Goal: Task Accomplishment & Management: Use online tool/utility

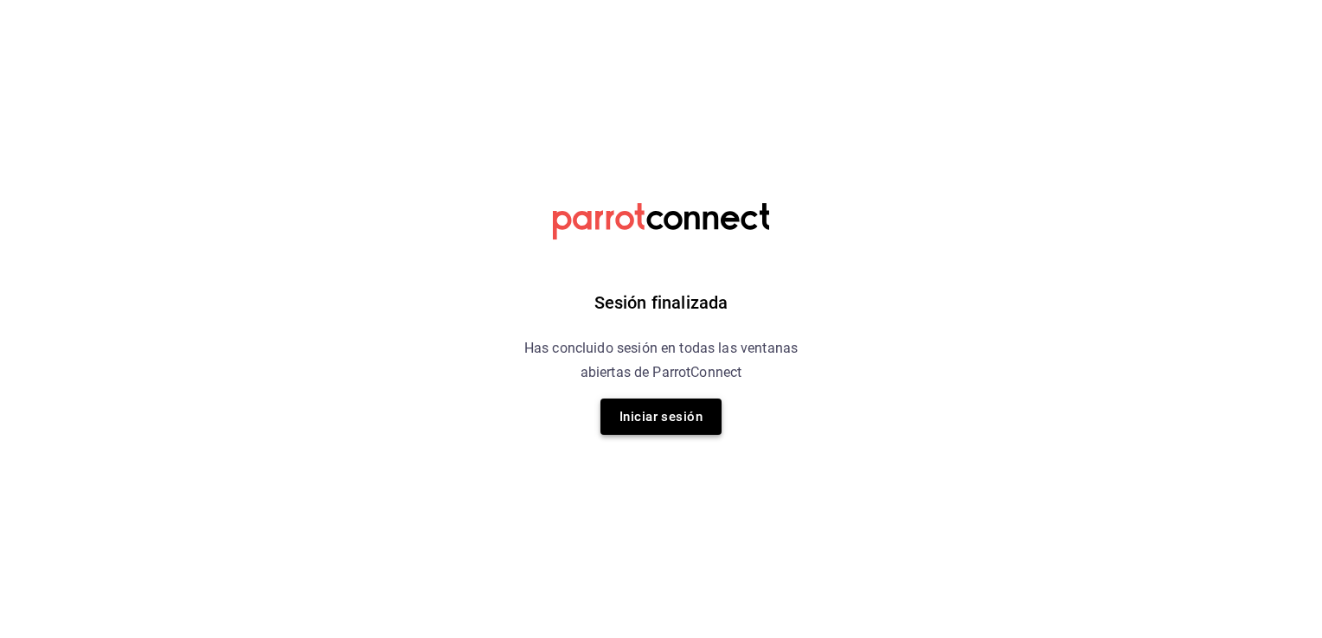
click at [654, 429] on button "Iniciar sesión" at bounding box center [660, 417] width 121 height 36
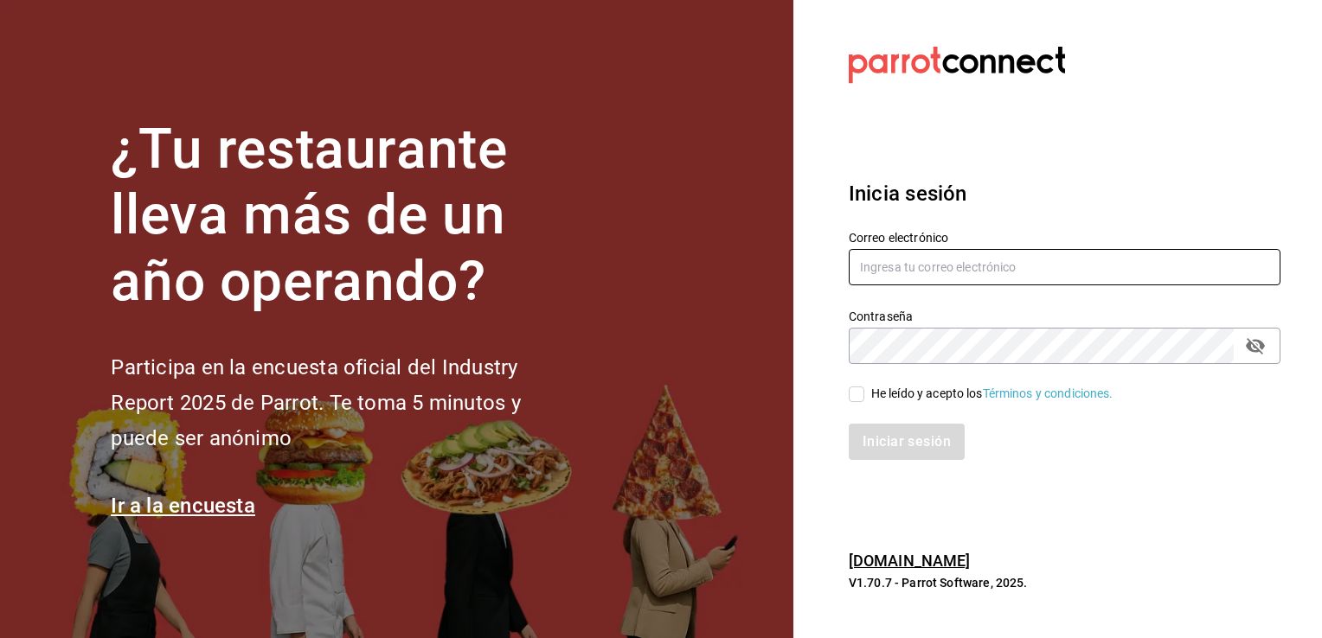
type input "[EMAIL_ADDRESS][DOMAIN_NAME]"
click at [861, 396] on input "He leído y acepto los Términos y condiciones." at bounding box center [857, 395] width 16 height 16
checkbox input "true"
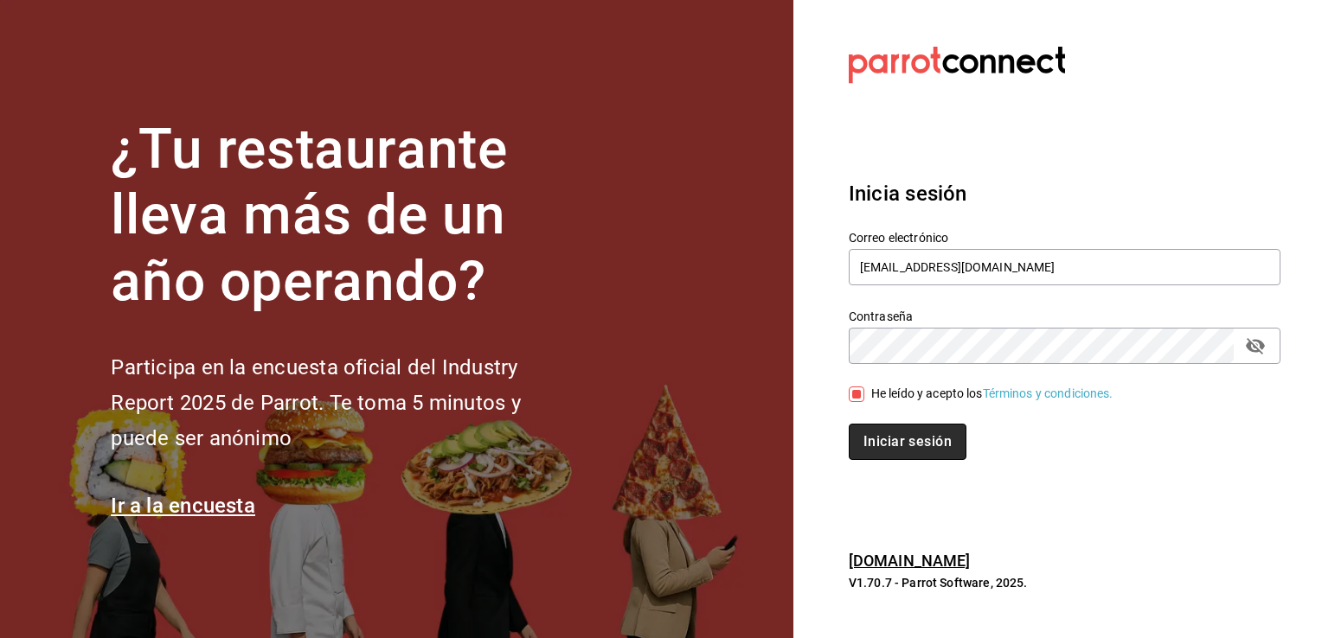
click at [893, 439] on button "Iniciar sesión" at bounding box center [908, 442] width 118 height 36
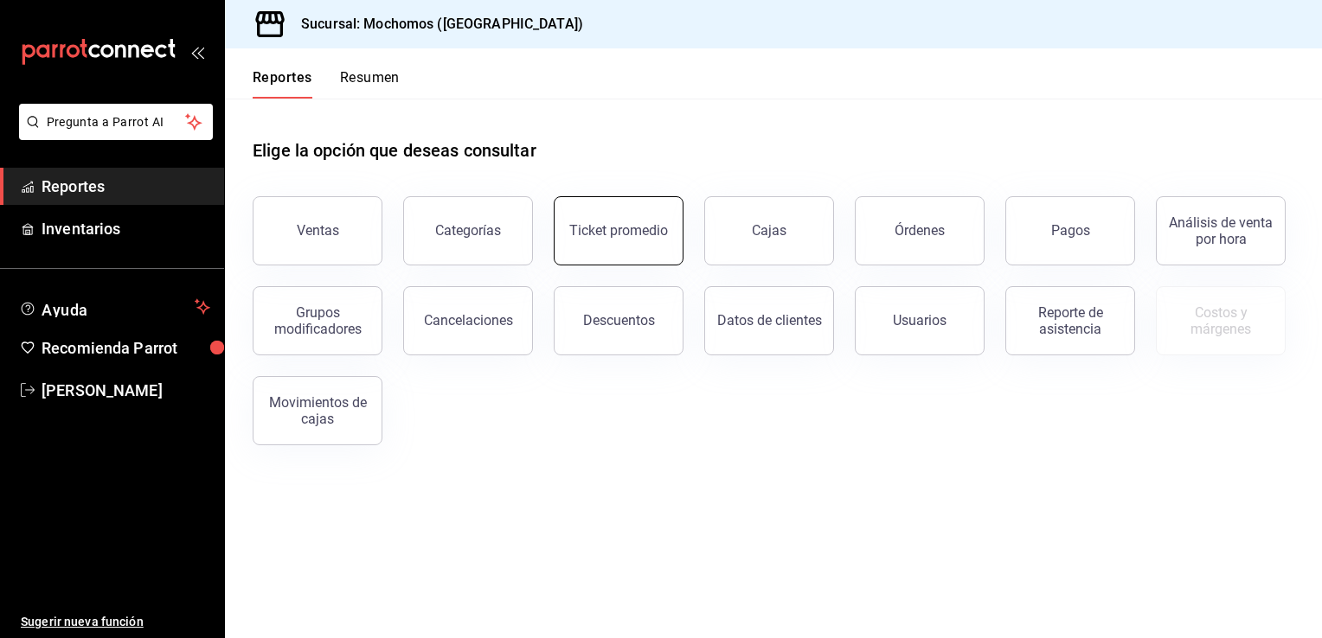
click at [620, 251] on button "Ticket promedio" at bounding box center [619, 230] width 130 height 69
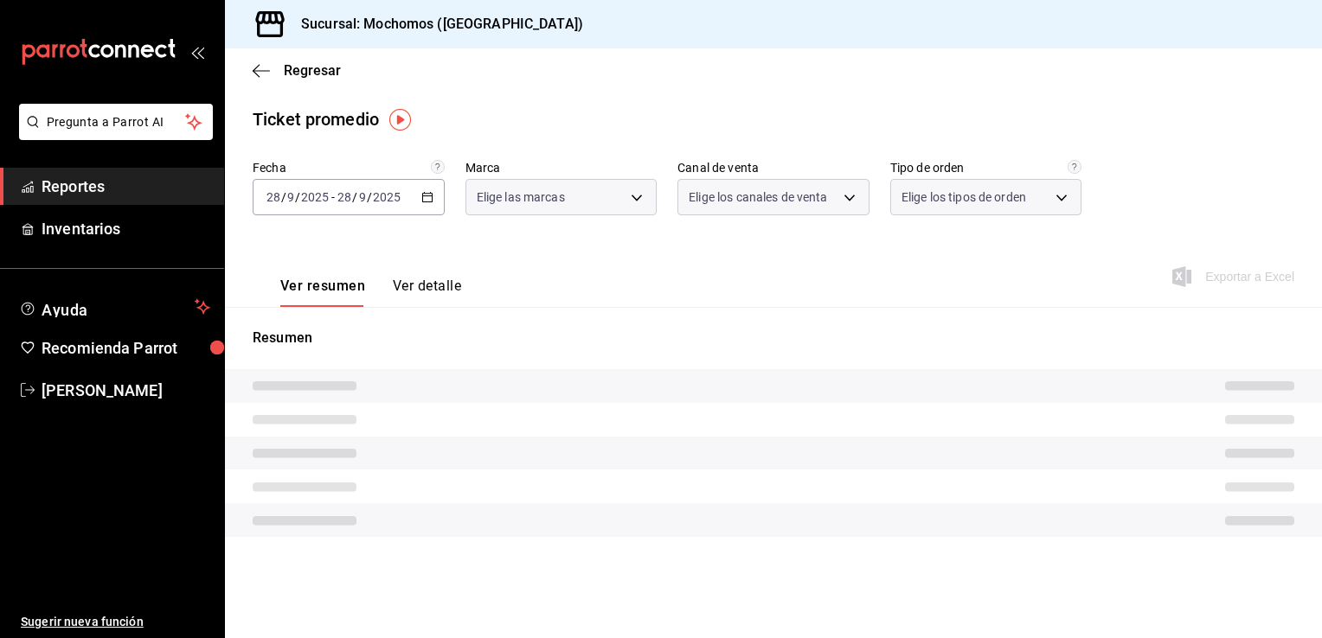
type input "81a909d9-58c5-46d1-b07d-4106a63ec642"
type input "PARROT,UBER_EATS,RAPPI,DIDI_FOOD,ONLINE"
type input "4757a820-eeb2-41c4-a2a2-ff7184acdd23,e3c18427-67e3-456a-aa48-e63191ec6ccf,aa1fd…"
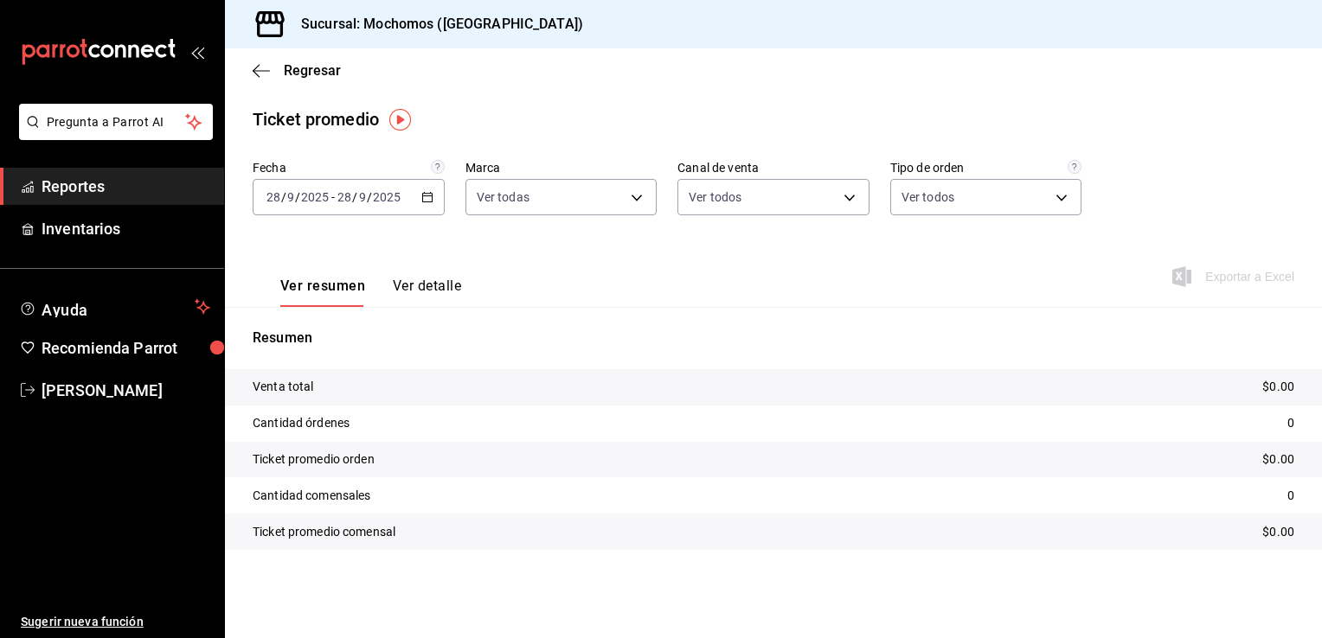
click at [426, 195] on \(Stroke\) "button" at bounding box center [427, 195] width 10 height 1
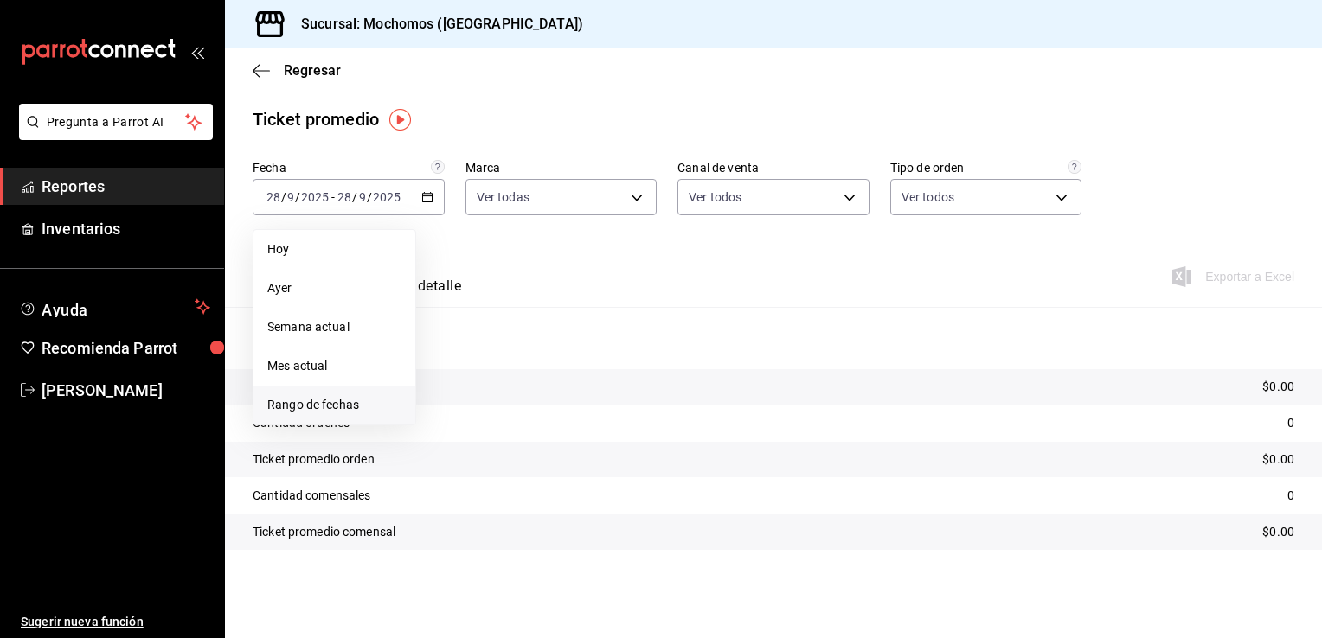
click at [326, 407] on span "Rango de fechas" at bounding box center [334, 405] width 134 height 18
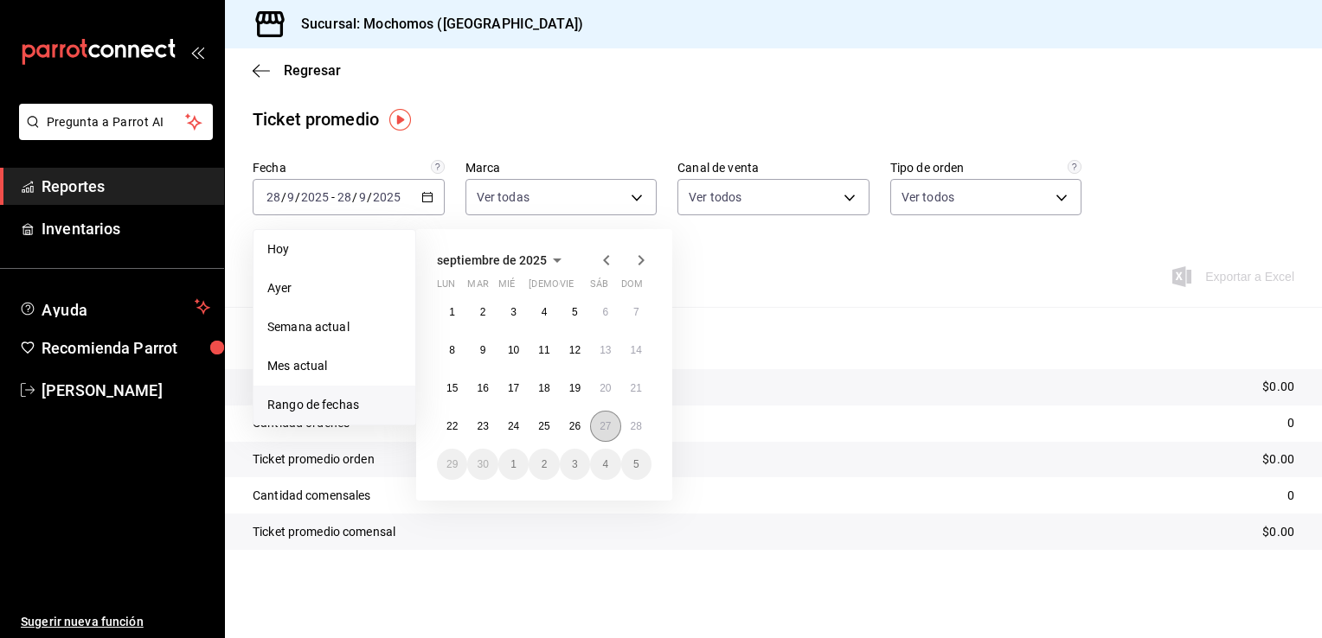
click at [597, 425] on button "27" at bounding box center [605, 426] width 30 height 31
click at [637, 426] on abbr "28" at bounding box center [636, 426] width 11 height 12
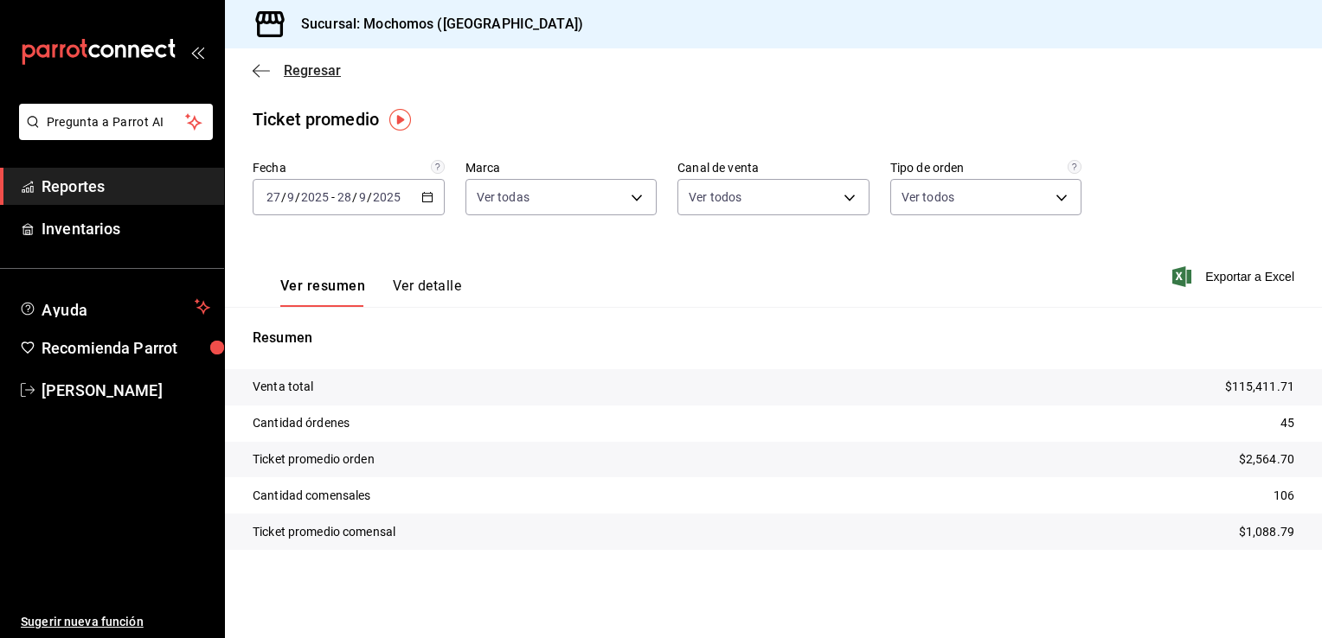
click at [291, 67] on span "Regresar" at bounding box center [312, 70] width 57 height 16
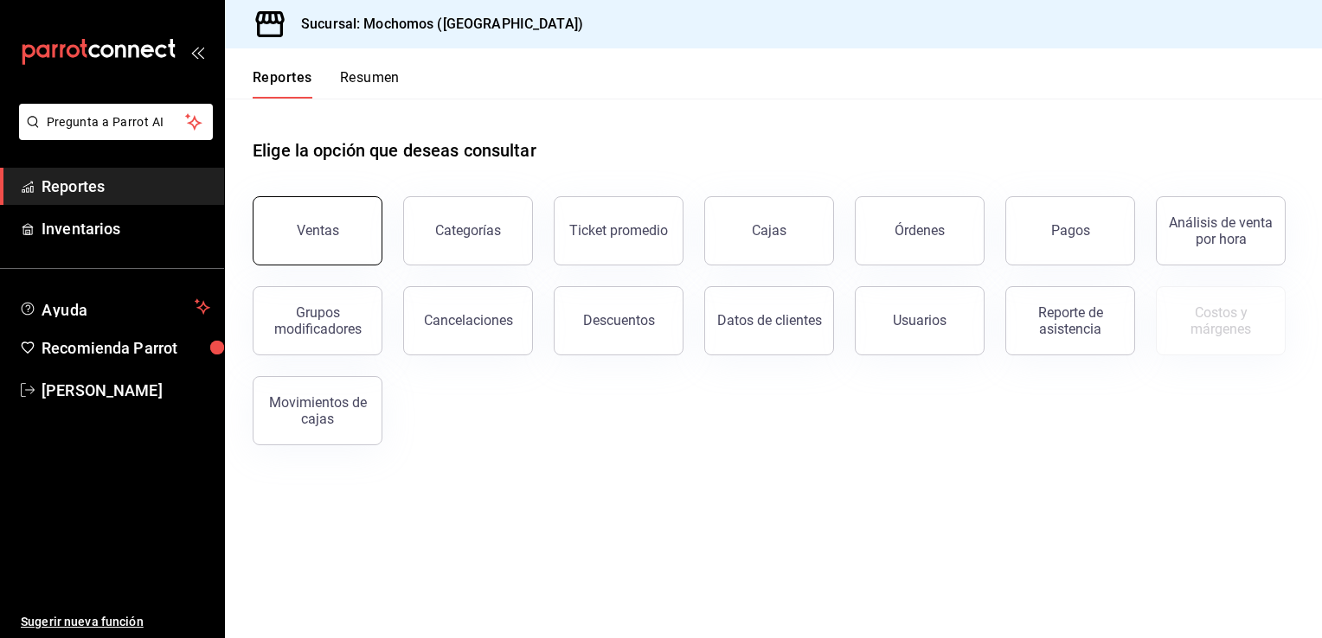
click at [308, 228] on div "Ventas" at bounding box center [318, 230] width 42 height 16
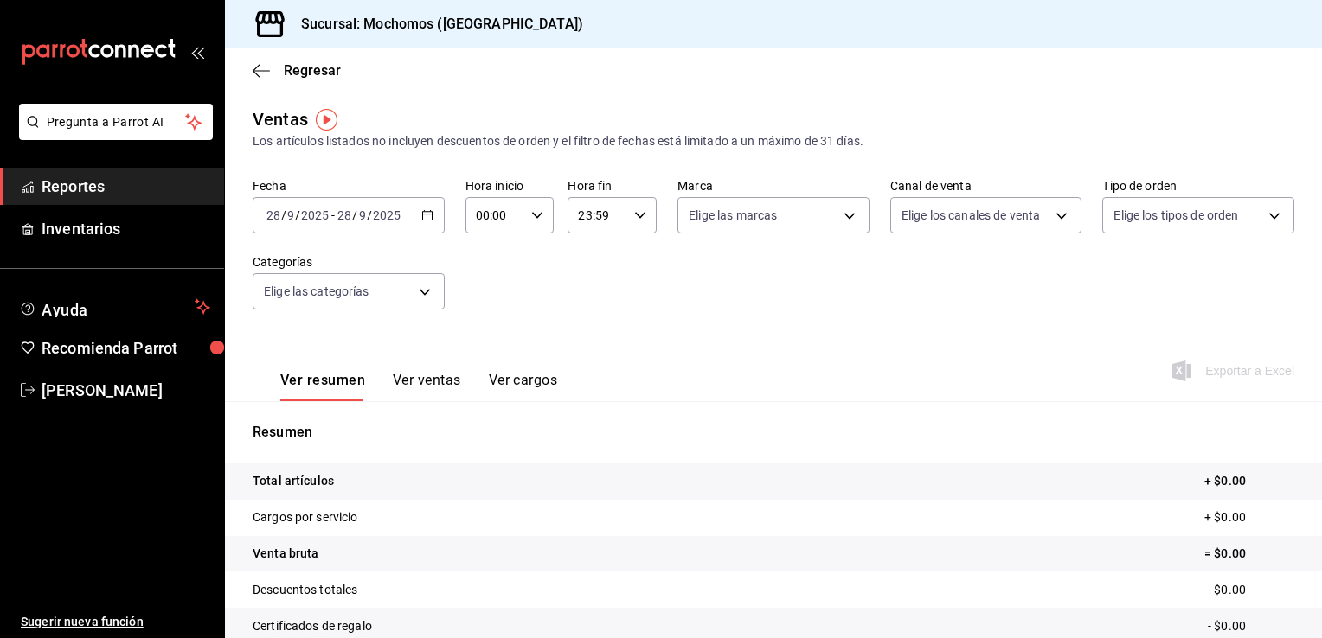
click at [421, 209] on icon "button" at bounding box center [427, 215] width 12 height 12
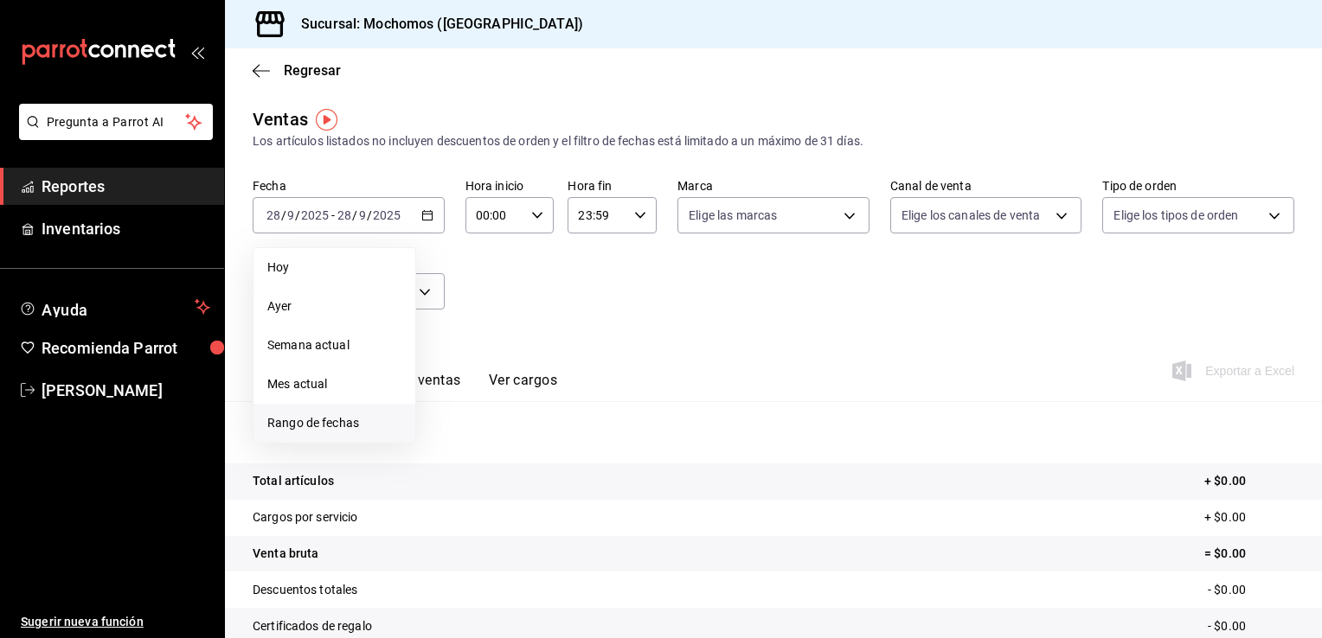
click at [334, 420] on span "Rango de fechas" at bounding box center [334, 423] width 134 height 18
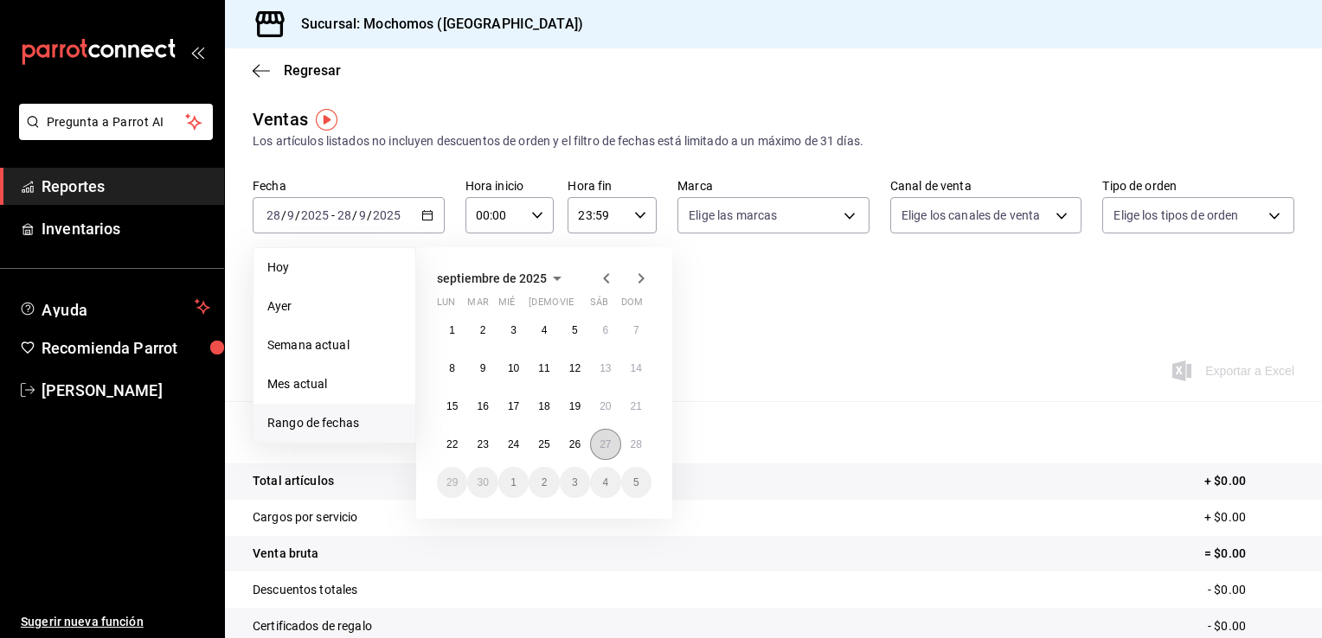
click at [597, 434] on button "27" at bounding box center [605, 444] width 30 height 31
click at [627, 438] on button "28" at bounding box center [636, 444] width 30 height 31
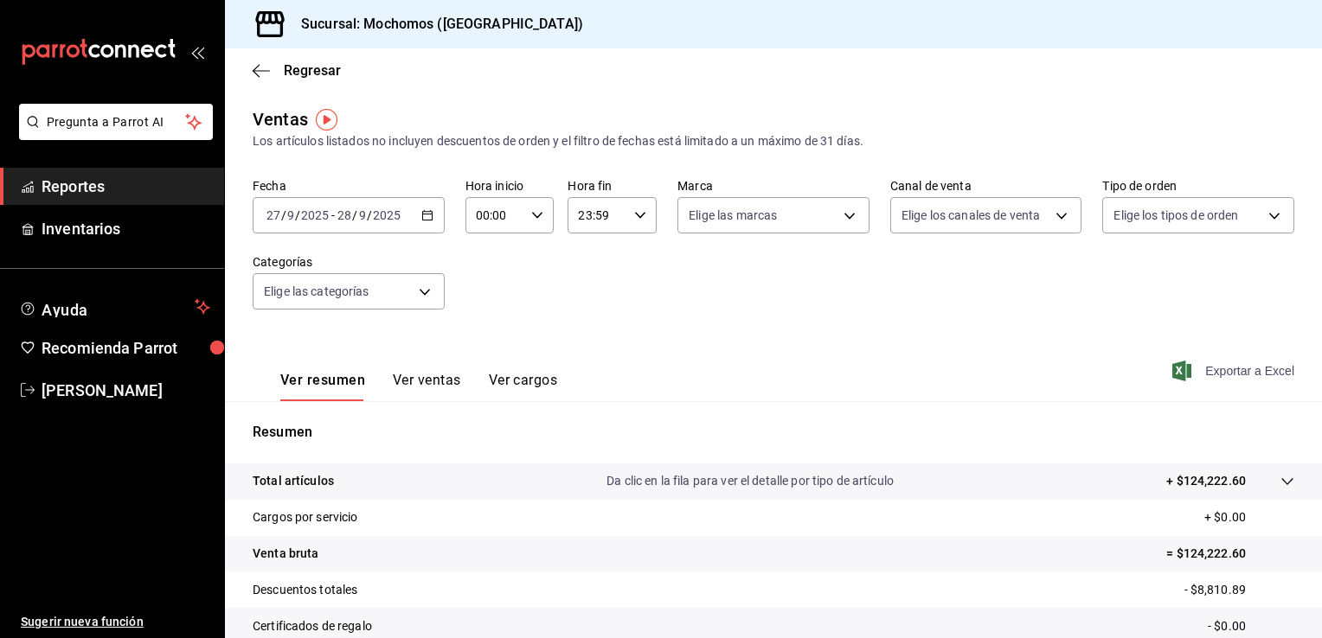
click at [1206, 368] on span "Exportar a Excel" at bounding box center [1234, 371] width 119 height 21
click at [298, 70] on span "Regresar" at bounding box center [312, 70] width 57 height 16
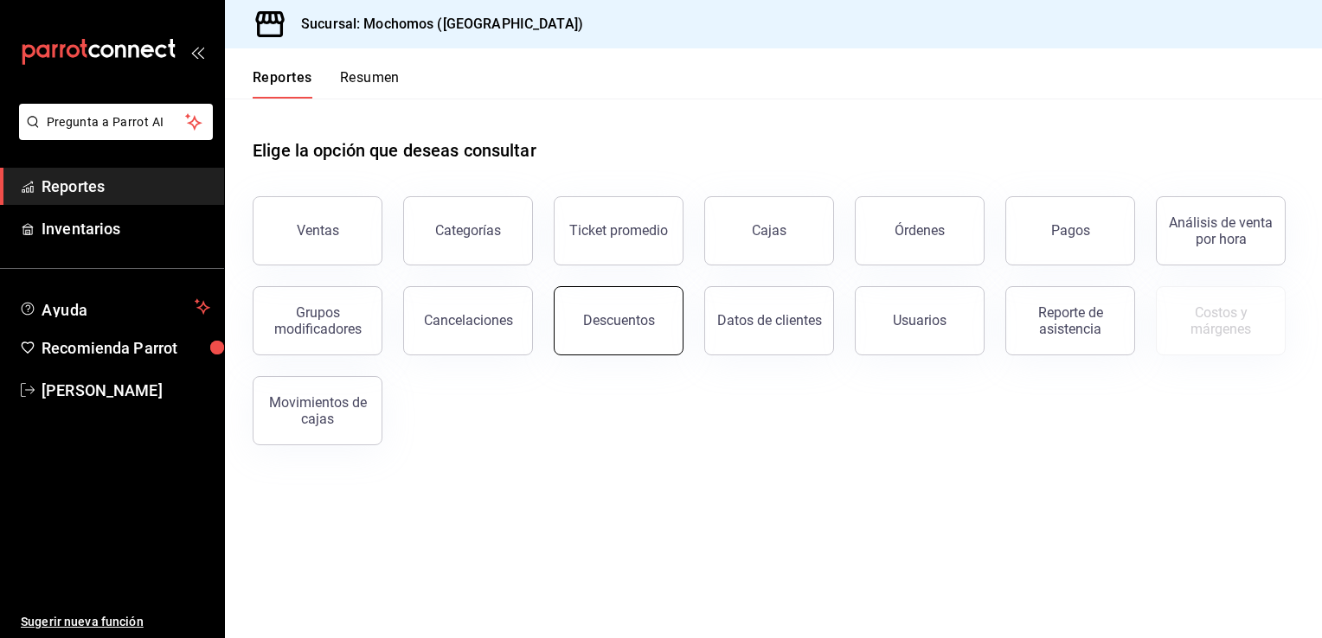
click at [644, 328] on div "Descuentos" at bounding box center [619, 320] width 72 height 16
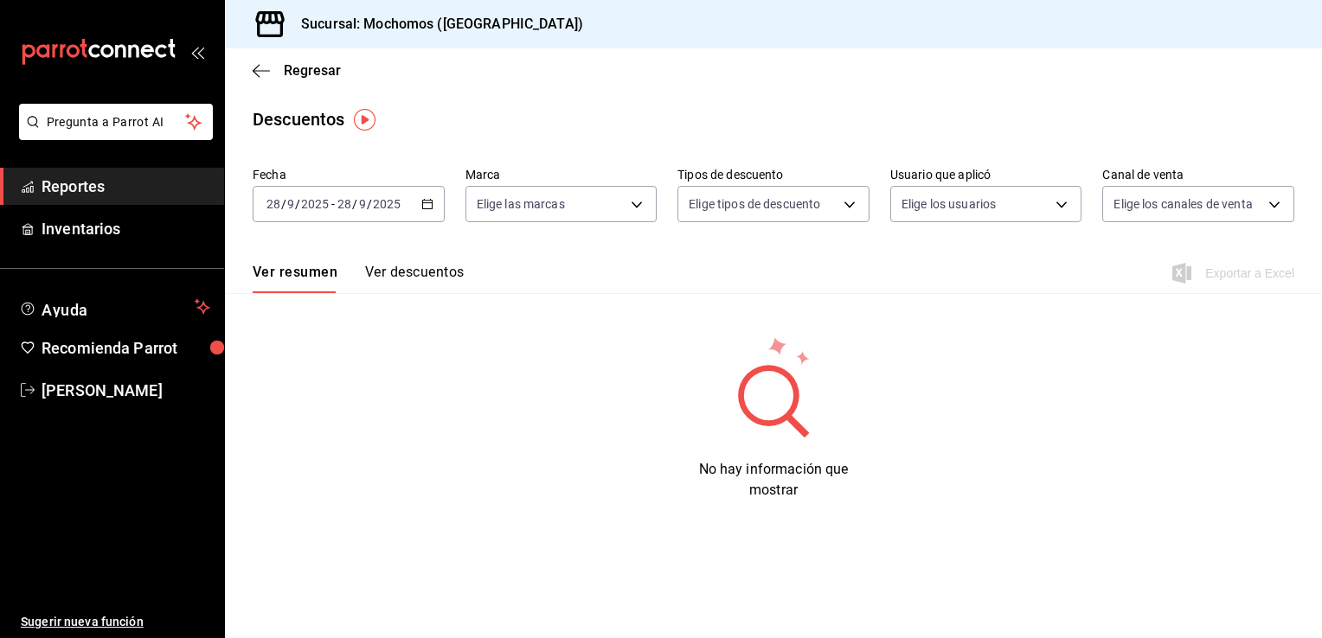
click at [429, 204] on icon "button" at bounding box center [427, 204] width 12 height 12
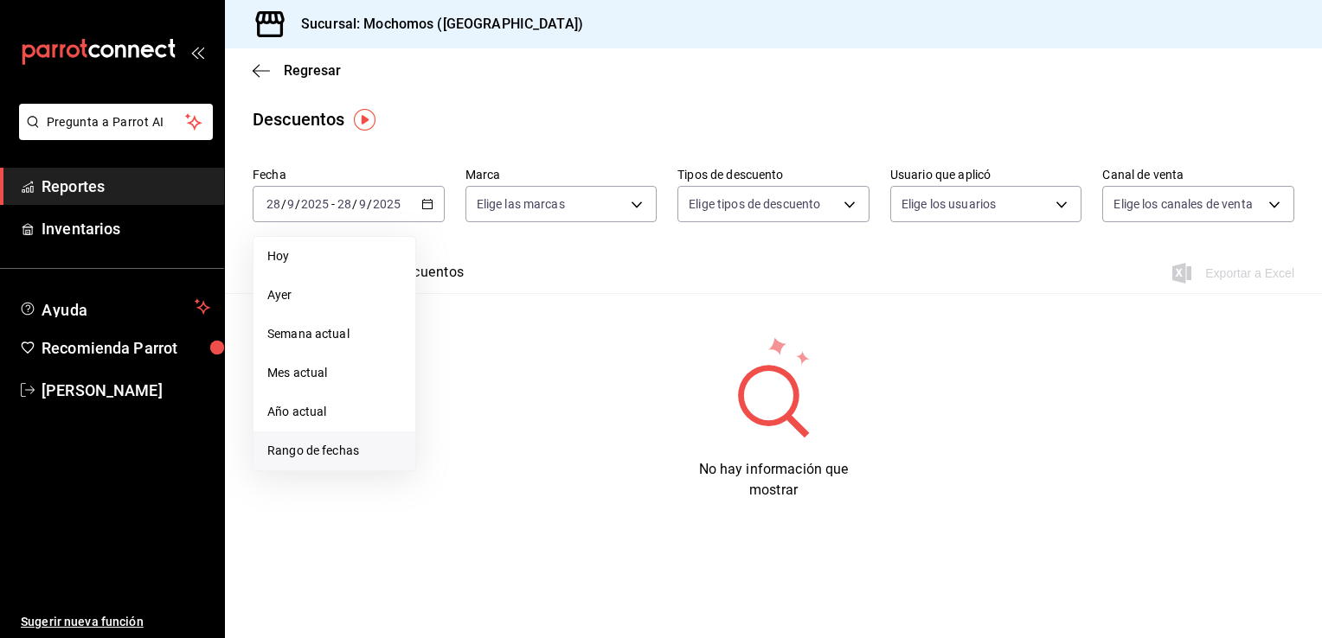
click at [319, 452] on span "Rango de fechas" at bounding box center [334, 451] width 134 height 18
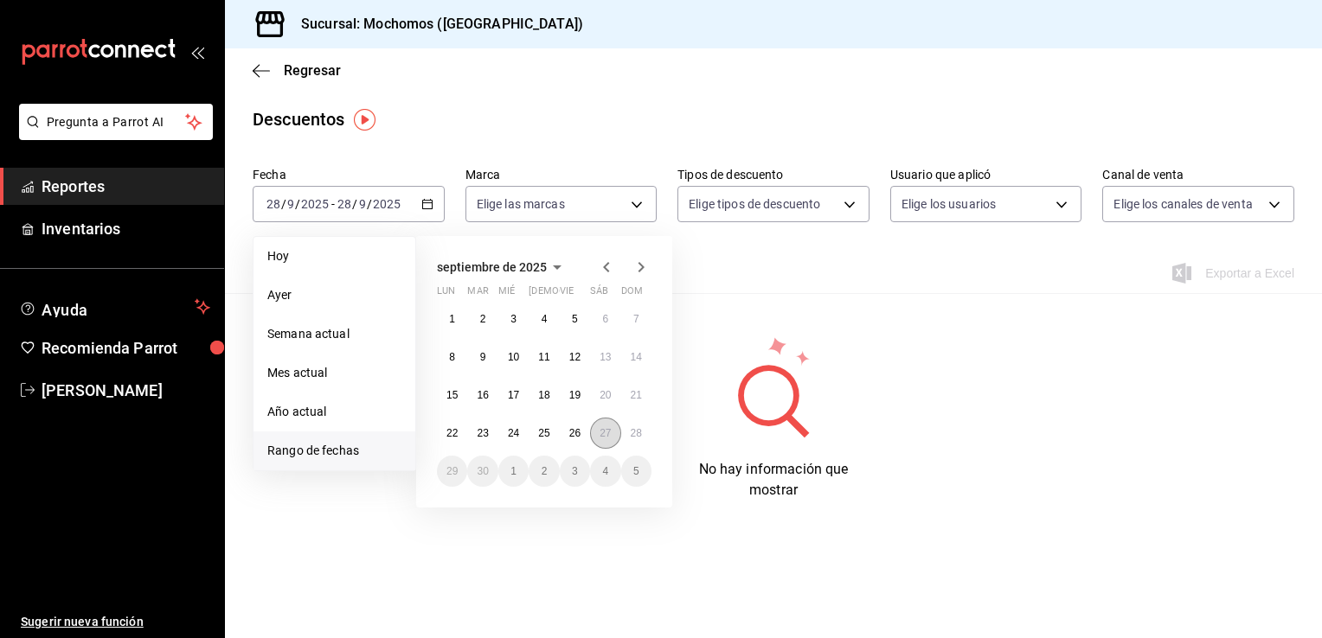
click at [611, 427] on abbr "27" at bounding box center [604, 433] width 11 height 12
click at [636, 427] on abbr "28" at bounding box center [636, 433] width 11 height 12
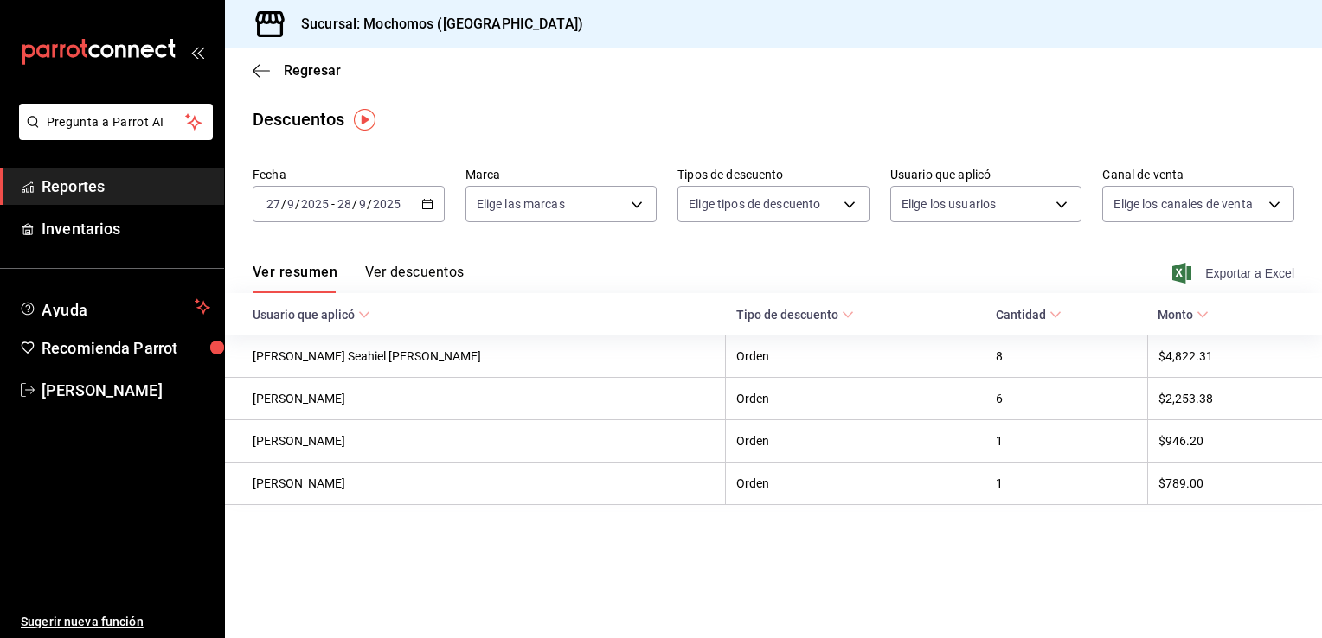
click at [1242, 272] on span "Exportar a Excel" at bounding box center [1234, 273] width 119 height 21
